Goal: Task Accomplishment & Management: Complete application form

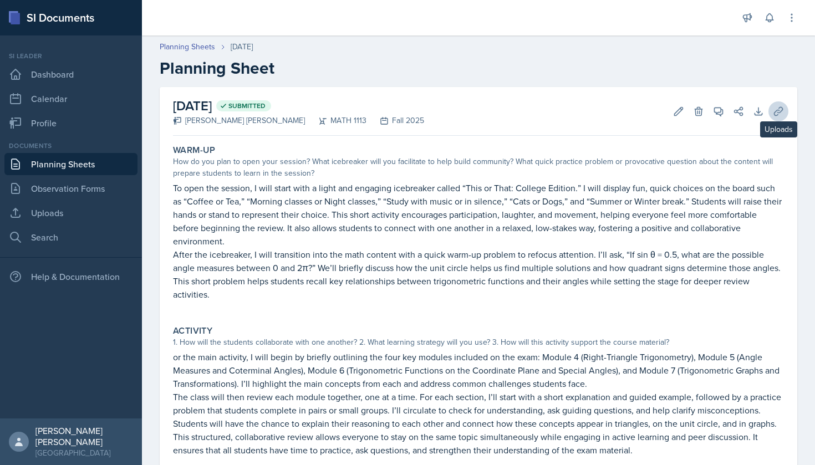
click at [782, 115] on icon at bounding box center [778, 111] width 11 height 11
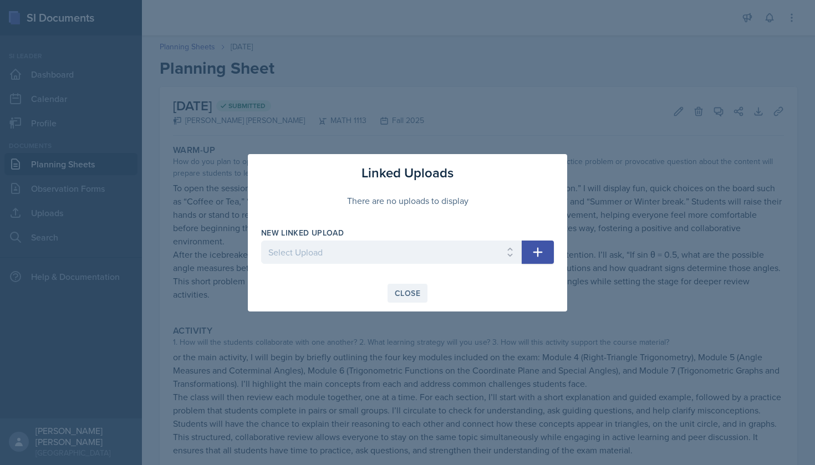
click at [414, 291] on div "Close" at bounding box center [408, 293] width 26 height 9
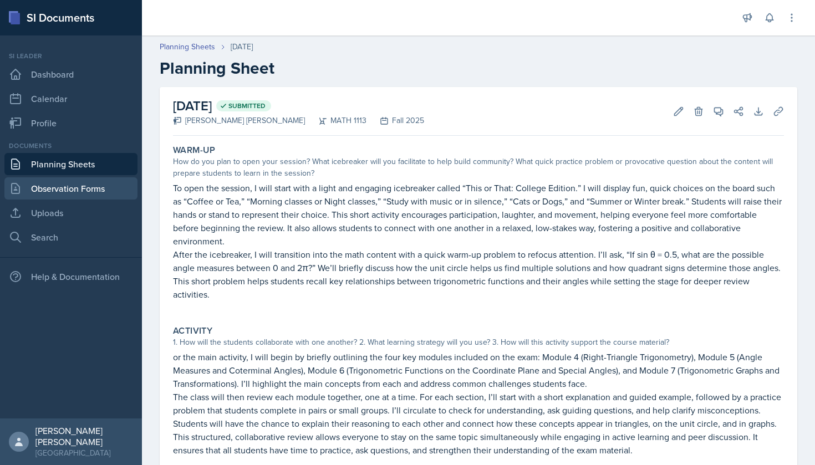
click at [92, 195] on link "Observation Forms" at bounding box center [70, 189] width 133 height 22
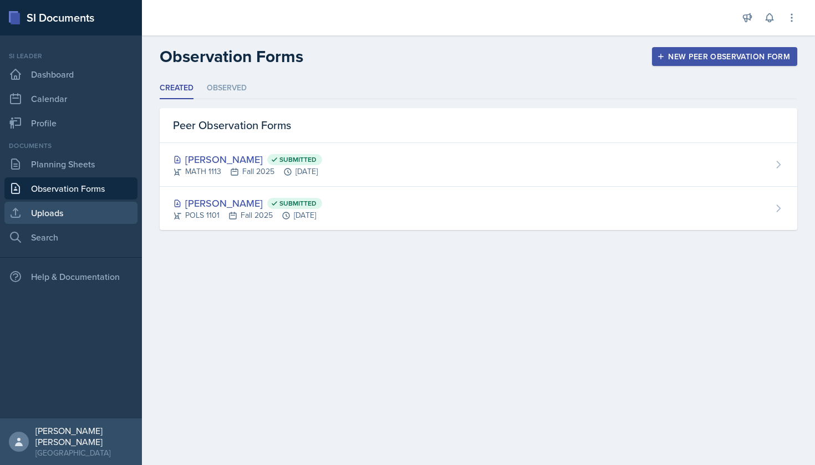
click at [94, 206] on link "Uploads" at bounding box center [70, 213] width 133 height 22
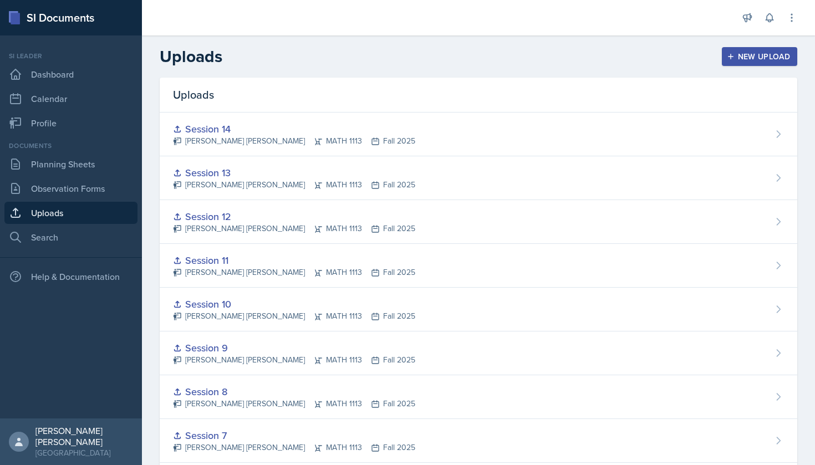
click at [739, 68] on header "Uploads New Upload" at bounding box center [478, 57] width 673 height 42
click at [737, 62] on button "New Upload" at bounding box center [760, 56] width 76 height 19
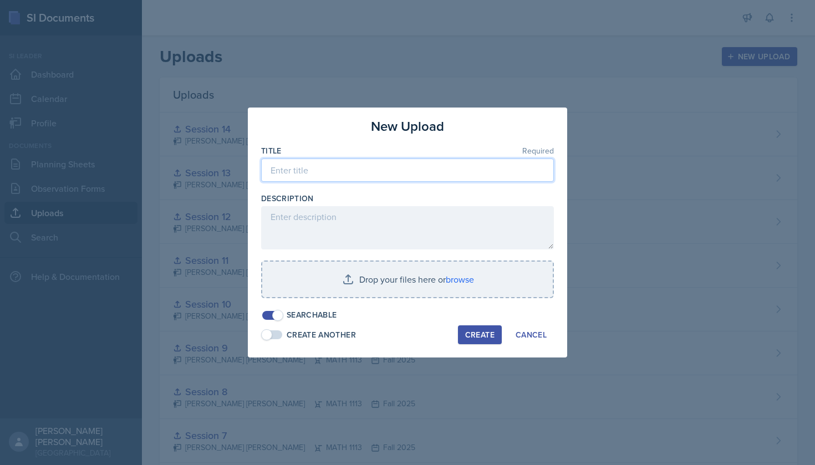
click at [434, 179] on input at bounding box center [407, 170] width 293 height 23
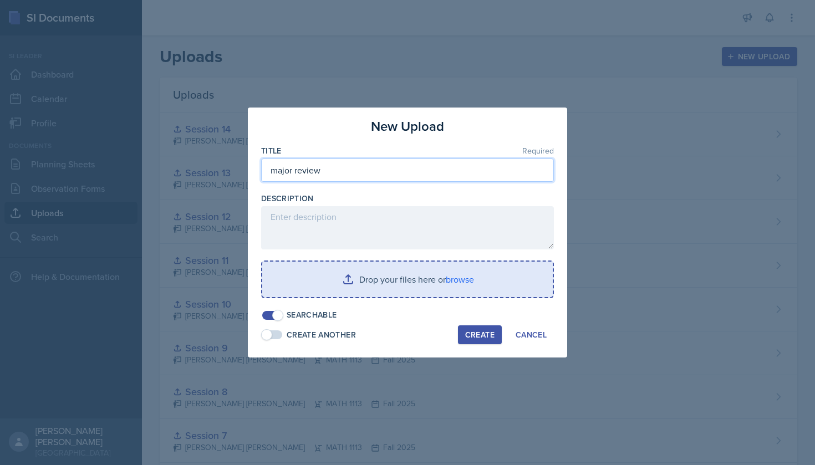
type input "major review"
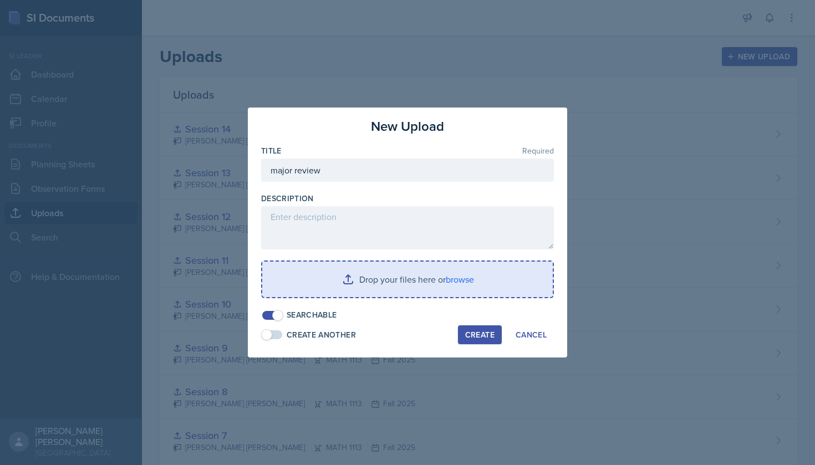
click at [371, 285] on input "file" at bounding box center [407, 280] width 291 height 36
click at [358, 266] on input "file" at bounding box center [407, 280] width 291 height 36
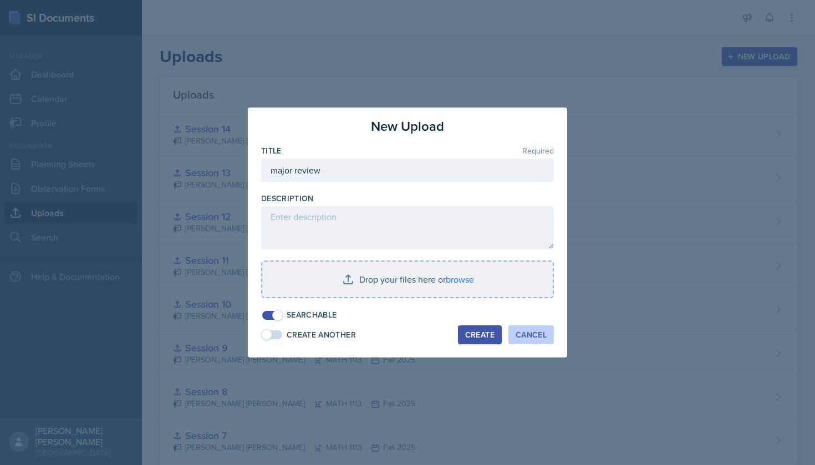
click at [528, 337] on div "Cancel" at bounding box center [531, 335] width 31 height 9
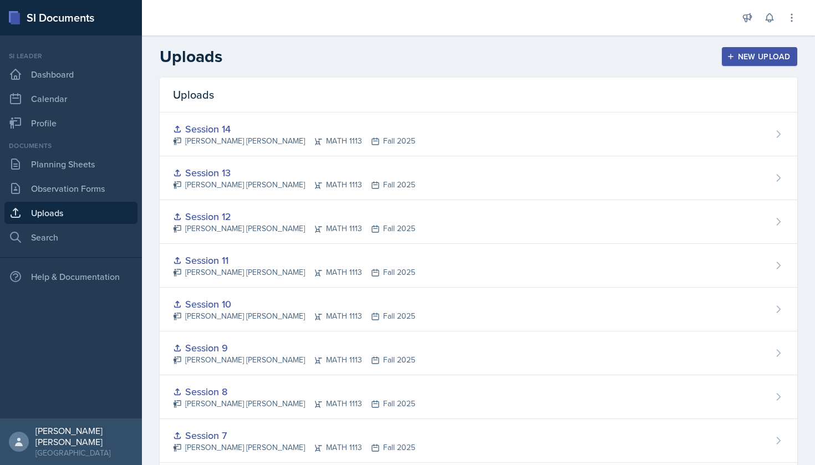
click at [316, 4] on div at bounding box center [440, 18] width 578 height 36
click at [777, 54] on div "New Upload" at bounding box center [760, 56] width 62 height 9
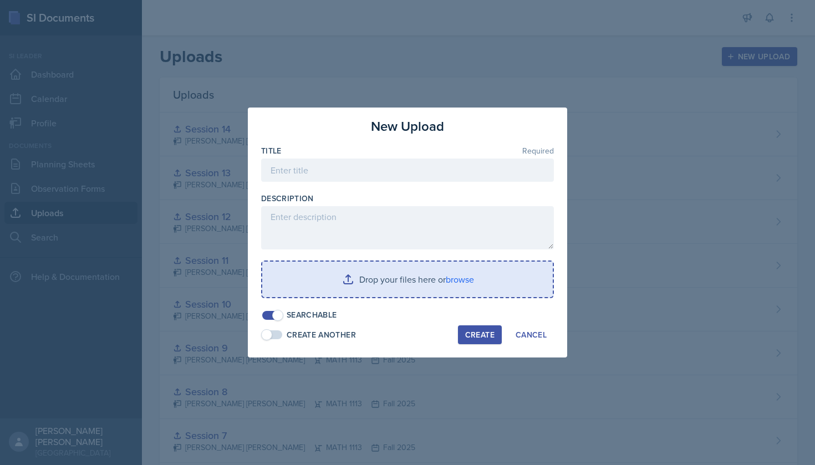
click at [415, 278] on input "file" at bounding box center [407, 280] width 291 height 36
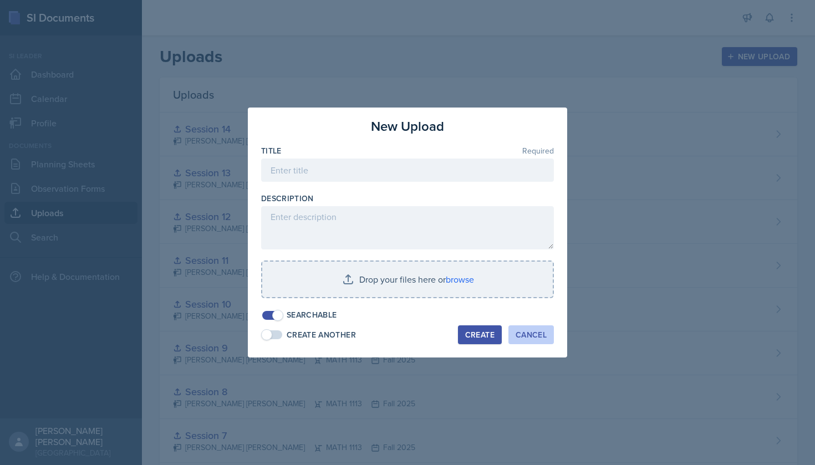
click at [531, 336] on div "Cancel" at bounding box center [531, 335] width 31 height 9
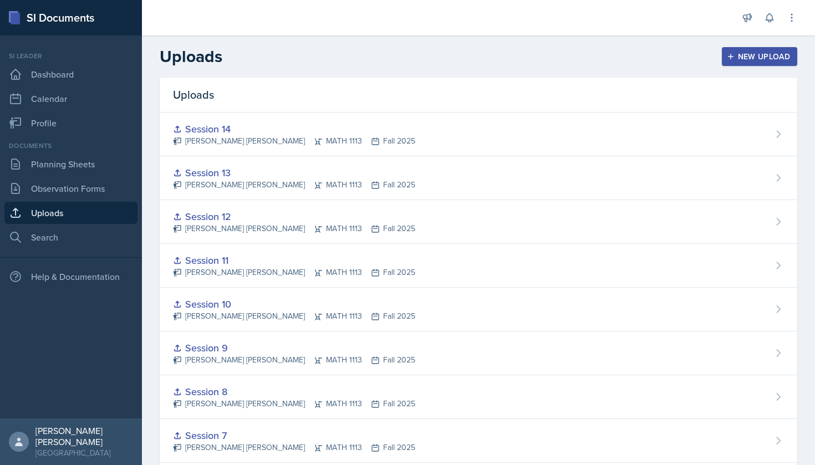
click at [751, 65] on button "New Upload" at bounding box center [760, 56] width 76 height 19
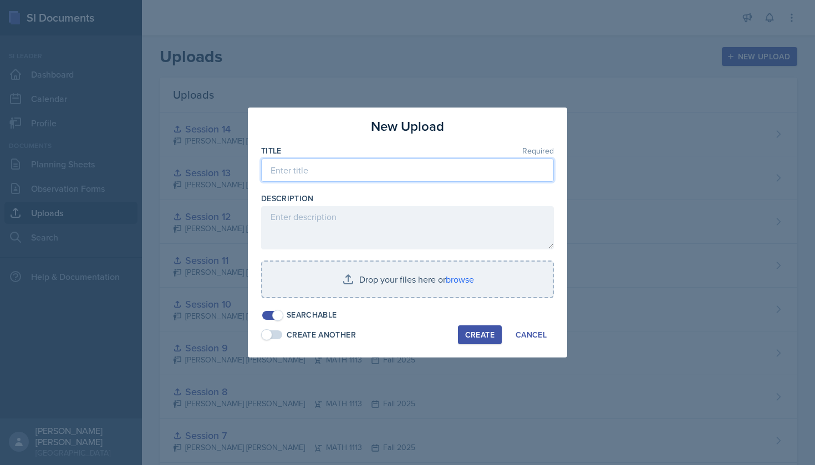
click at [376, 166] on input at bounding box center [407, 170] width 293 height 23
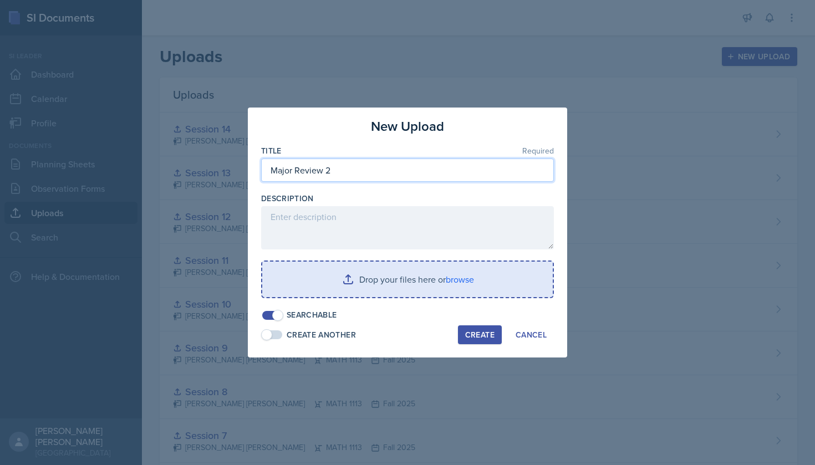
type input "Major Review 2"
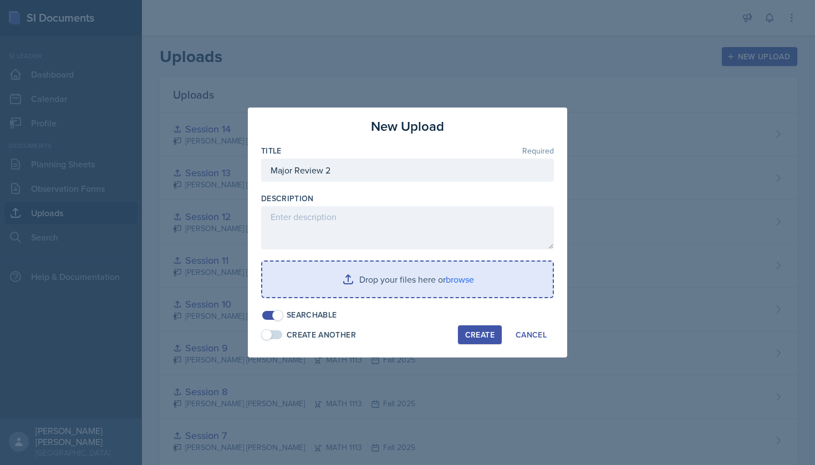
click at [429, 286] on input "file" at bounding box center [407, 280] width 291 height 36
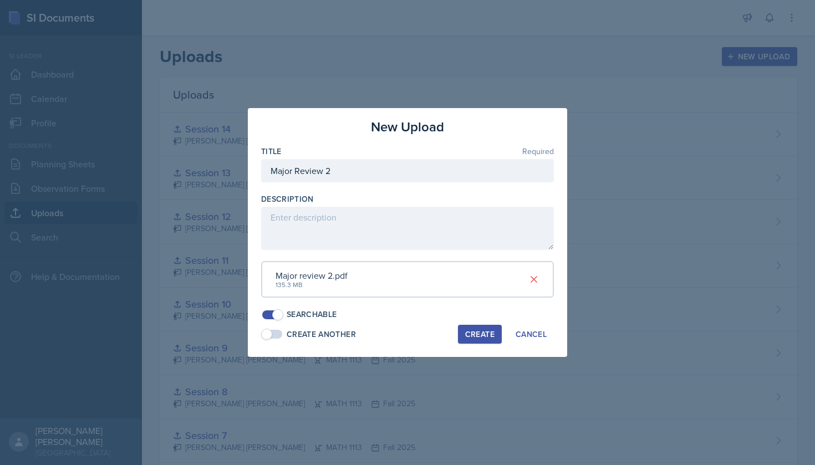
click at [475, 330] on div "Create" at bounding box center [479, 334] width 29 height 9
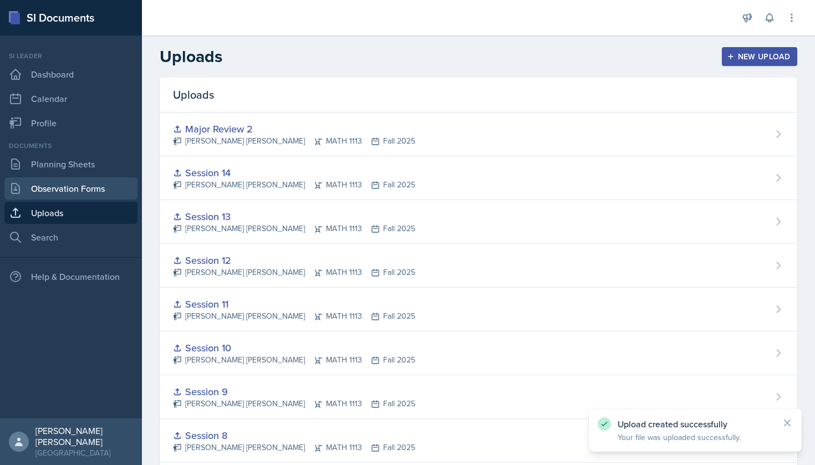
click at [92, 186] on link "Observation Forms" at bounding box center [70, 189] width 133 height 22
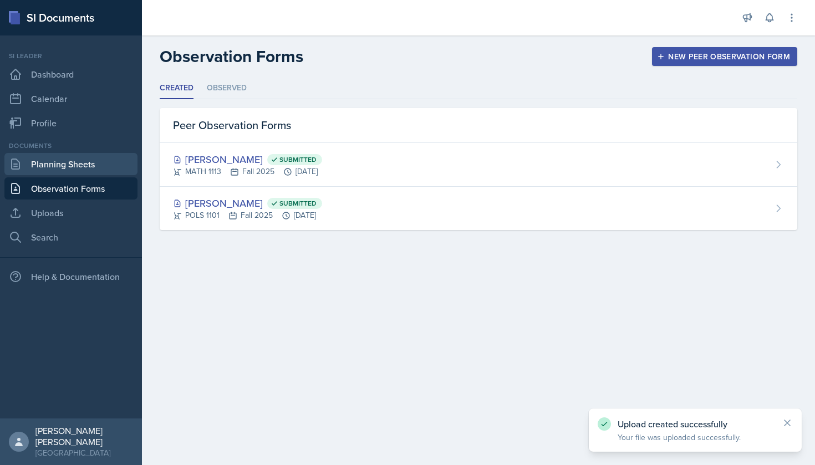
click at [90, 171] on link "Planning Sheets" at bounding box center [70, 164] width 133 height 22
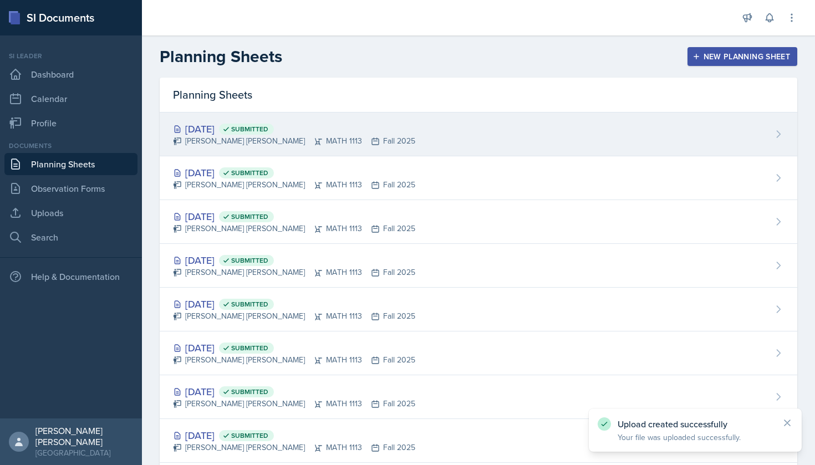
click at [643, 142] on div "[DATE] Submitted [PERSON_NAME] [PERSON_NAME] MATH 1113 Fall 2025" at bounding box center [479, 135] width 638 height 44
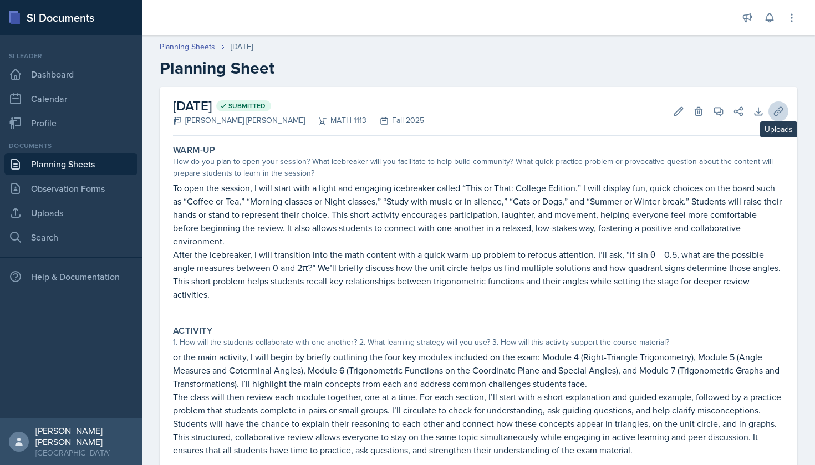
click at [777, 111] on icon at bounding box center [778, 111] width 11 height 11
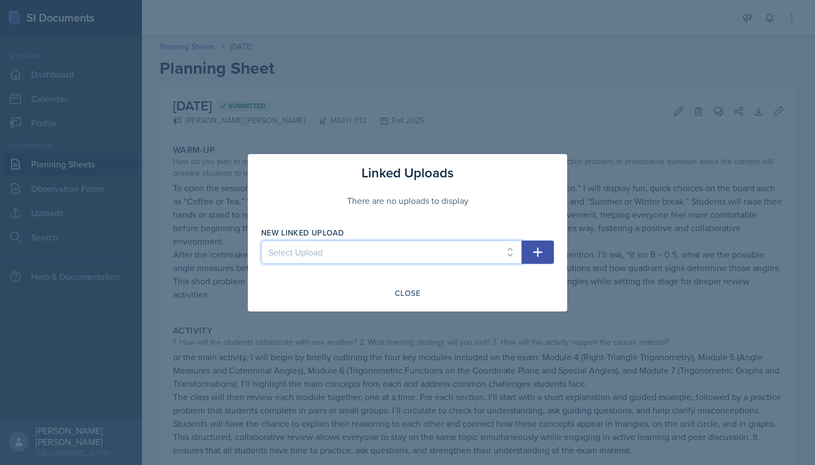
select select "a2fd1850-6b8a-41f2-ac6f-fcf534ae956e"
click at [548, 252] on button "button" at bounding box center [538, 252] width 32 height 23
select select
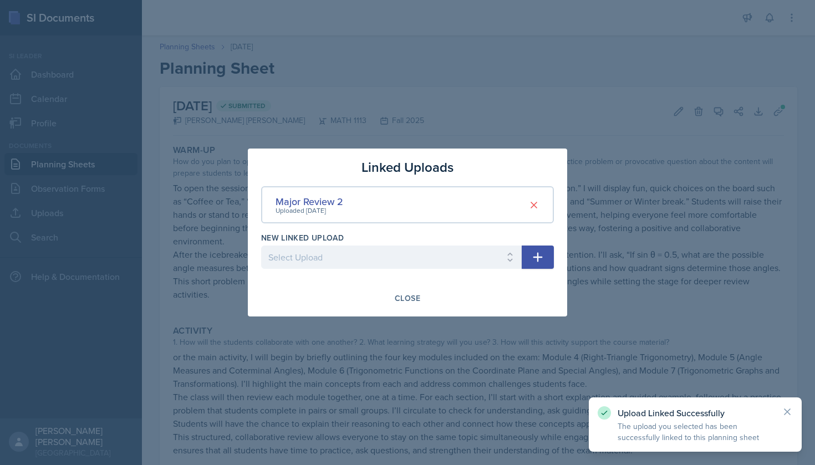
click at [684, 58] on div at bounding box center [407, 232] width 815 height 465
